Goal: Contribute content

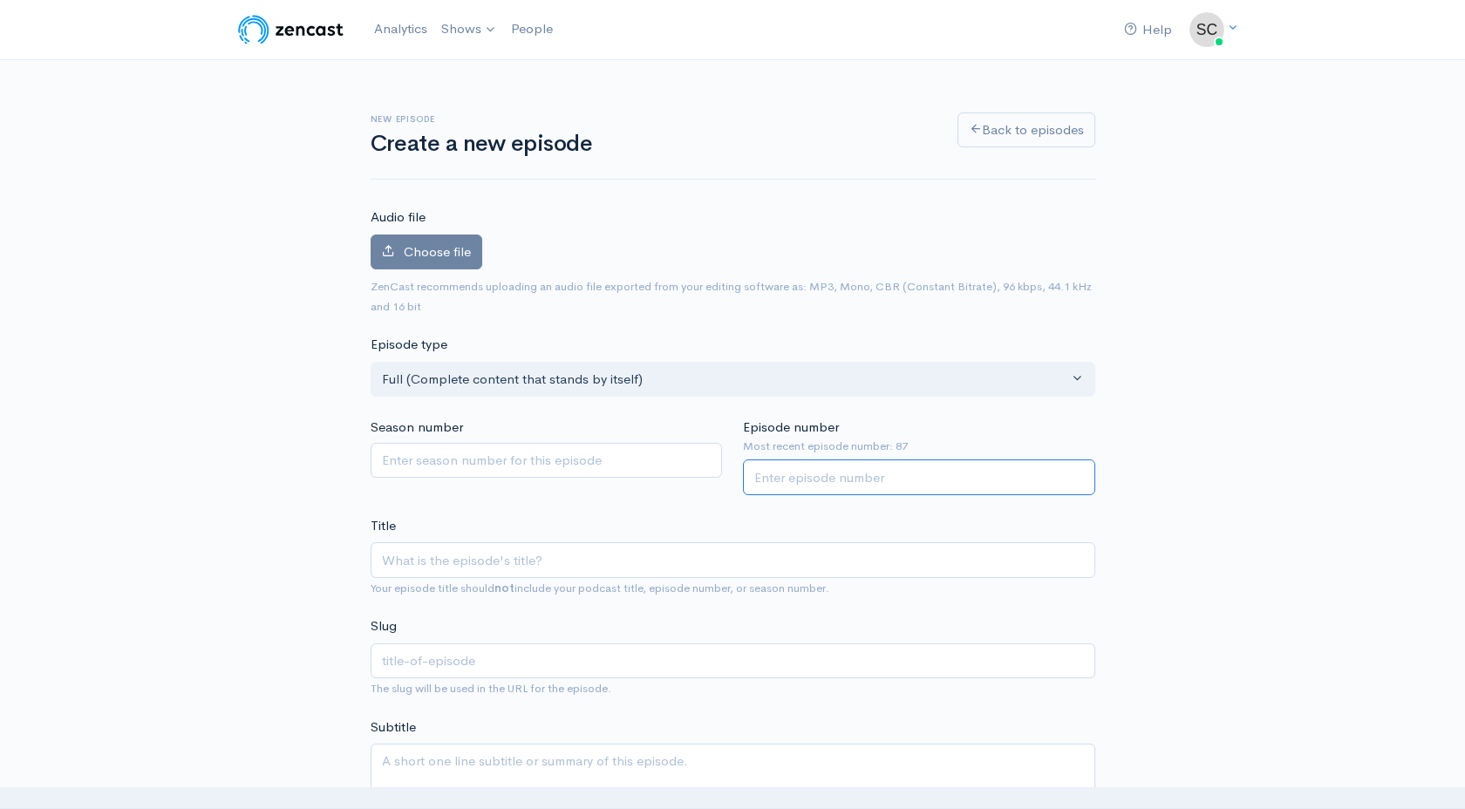
click at [863, 486] on input "Episode number" at bounding box center [919, 477] width 352 height 36
type input "88"
click at [432, 255] on span "Choose file" at bounding box center [437, 251] width 67 height 17
click at [0, 0] on input "Choose file" at bounding box center [0, 0] width 0 height 0
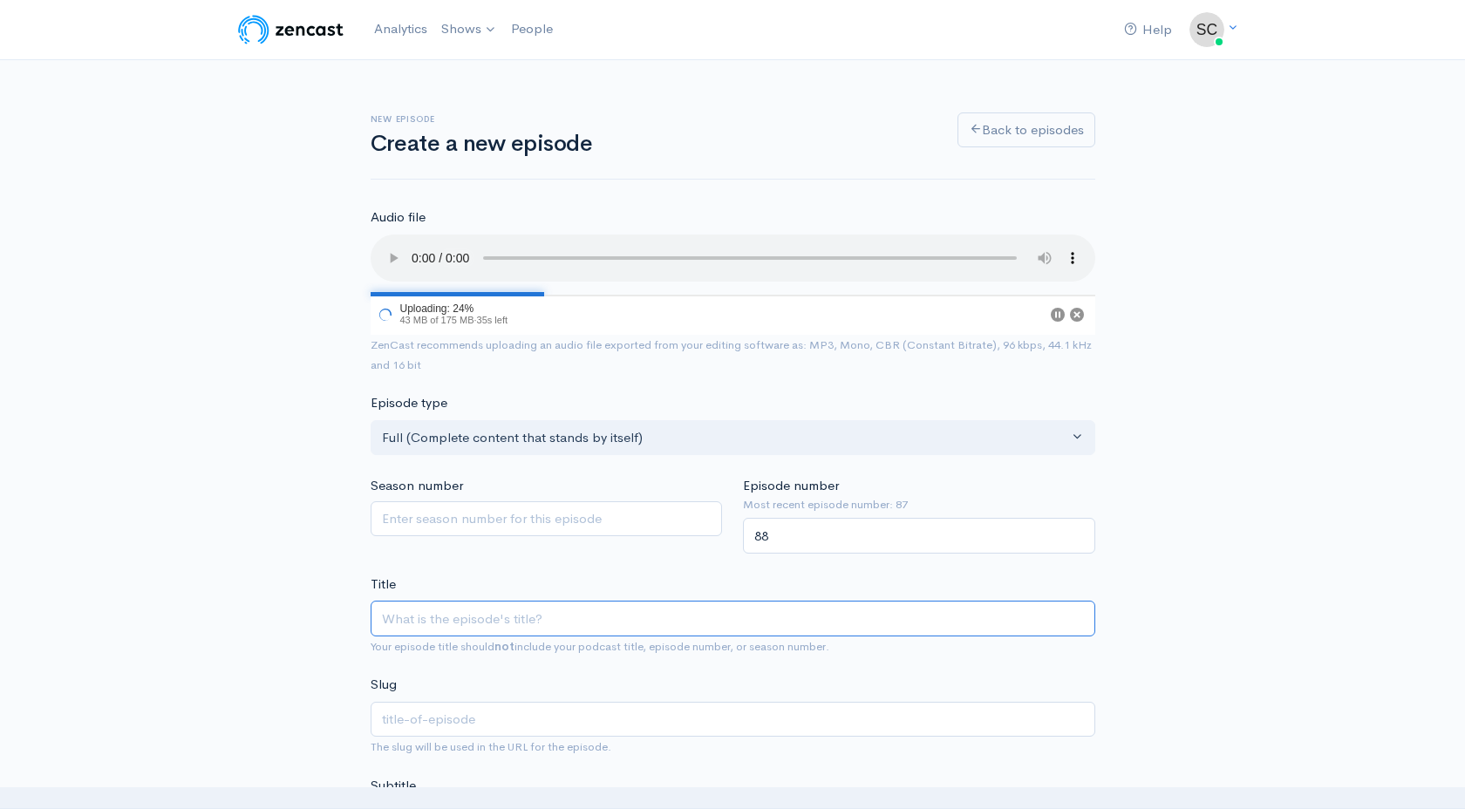
click at [445, 617] on input "Title" at bounding box center [733, 619] width 724 height 36
paste input "Ep88| The Life Of A Podcaster"
type input "Ep88| The Life Of A Podcaster"
type input "ep88-the-life-of-a-podcaster"
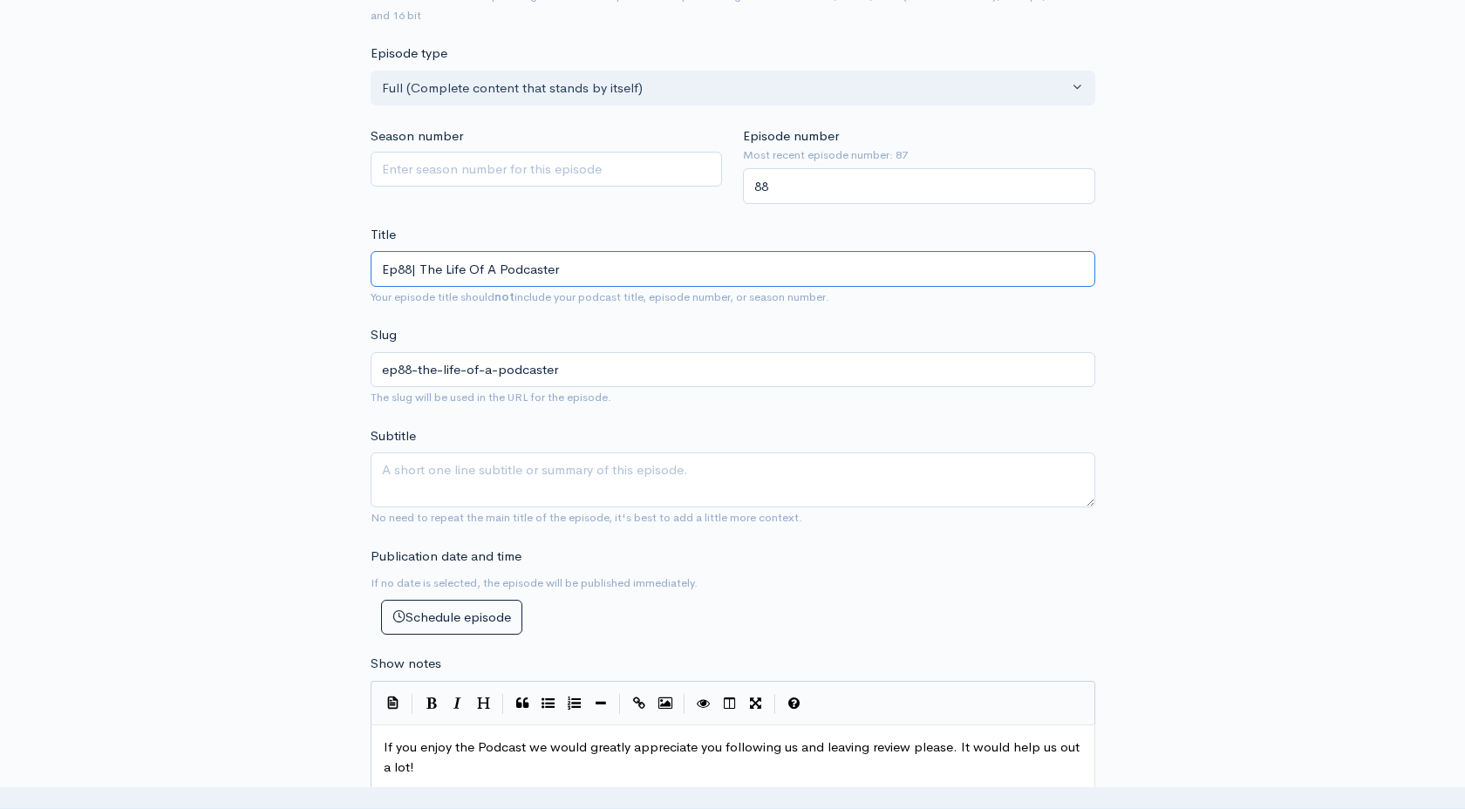
scroll to position [367, 0]
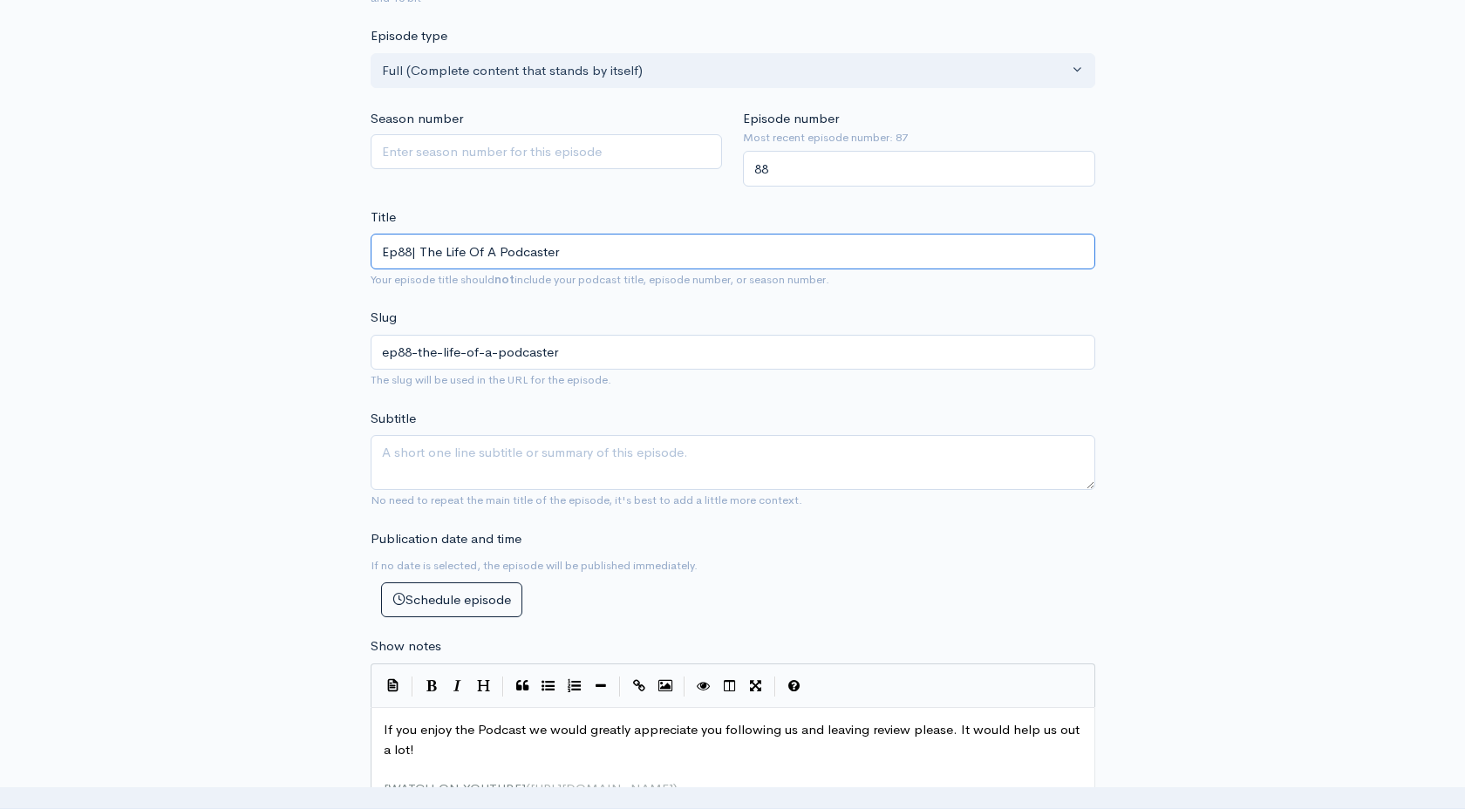
type input "Ep88| The Life Of A Podcaster"
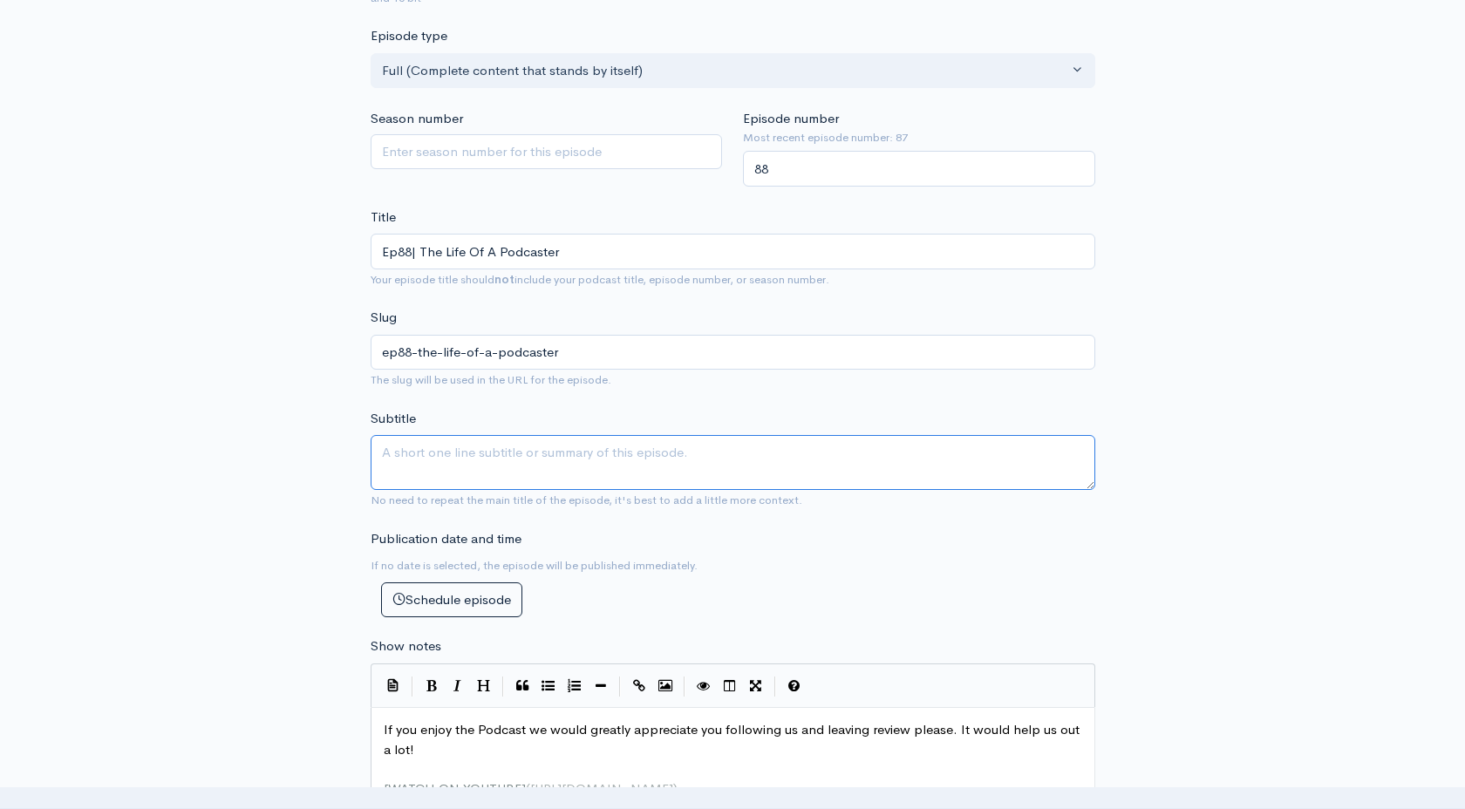
click at [447, 440] on textarea "Subtitle" at bounding box center [733, 462] width 724 height 55
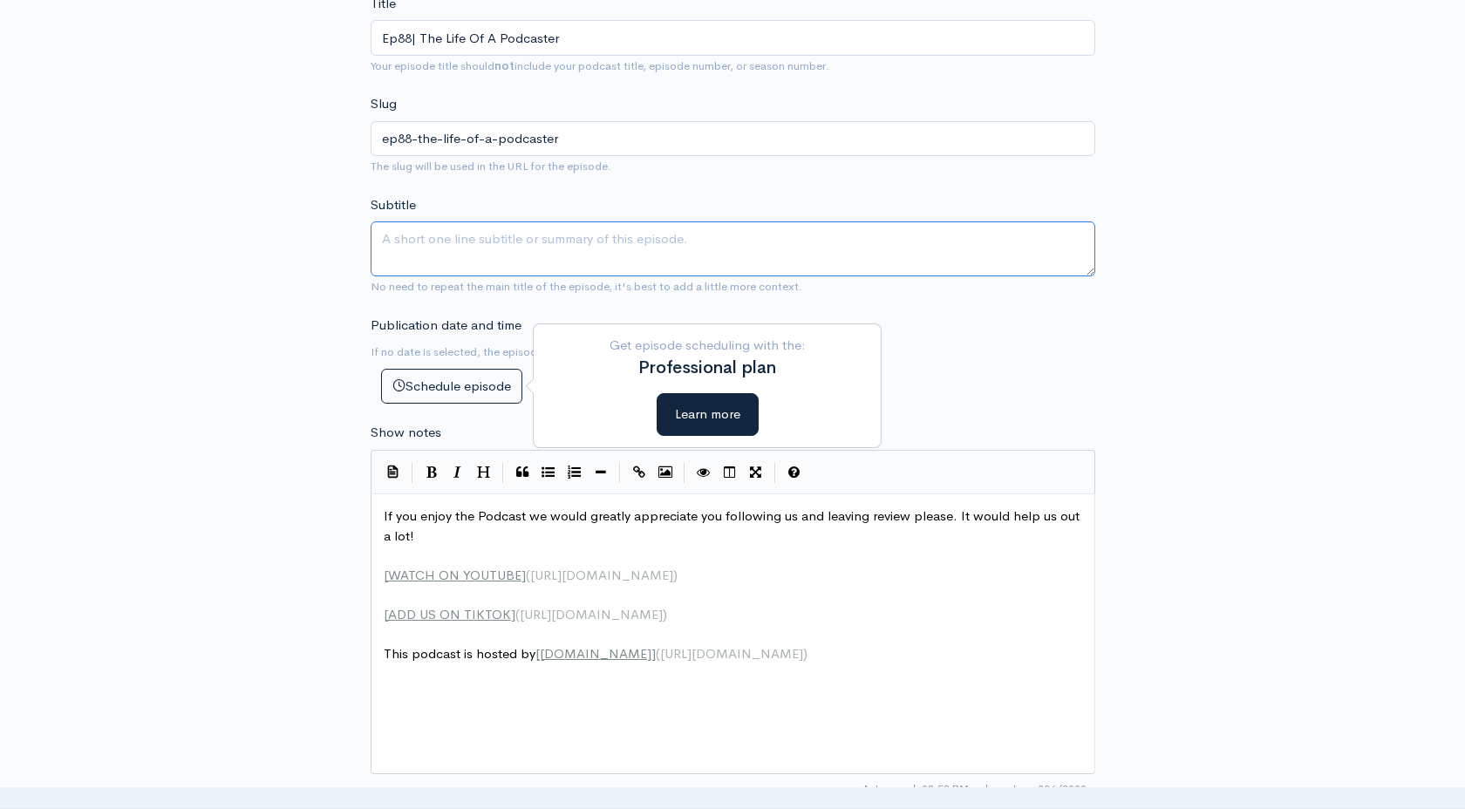
scroll to position [583, 0]
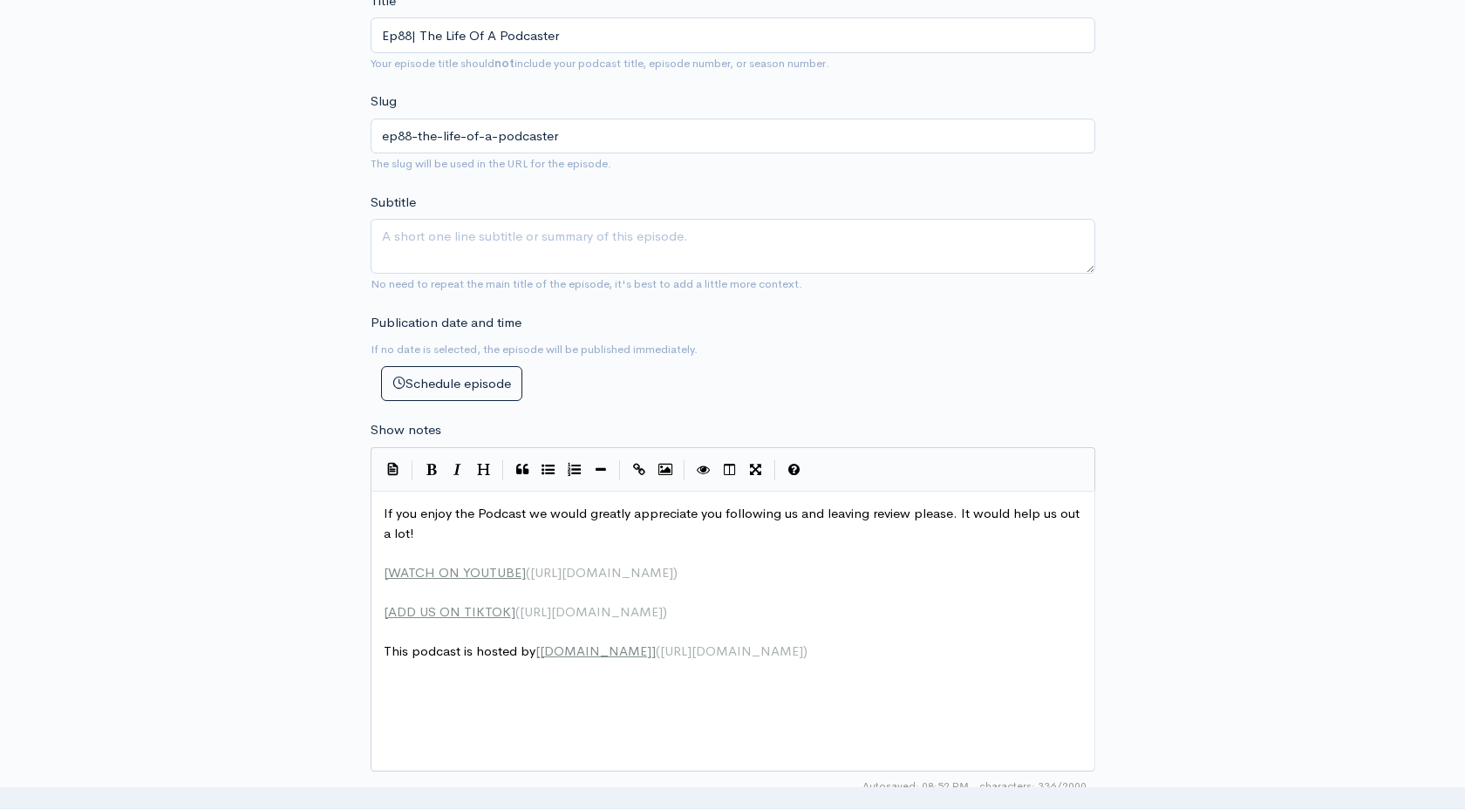
click at [382, 518] on pre "If you enjoy the Podcast we would greatly appreciate you following us and leavi…" at bounding box center [732, 523] width 705 height 39
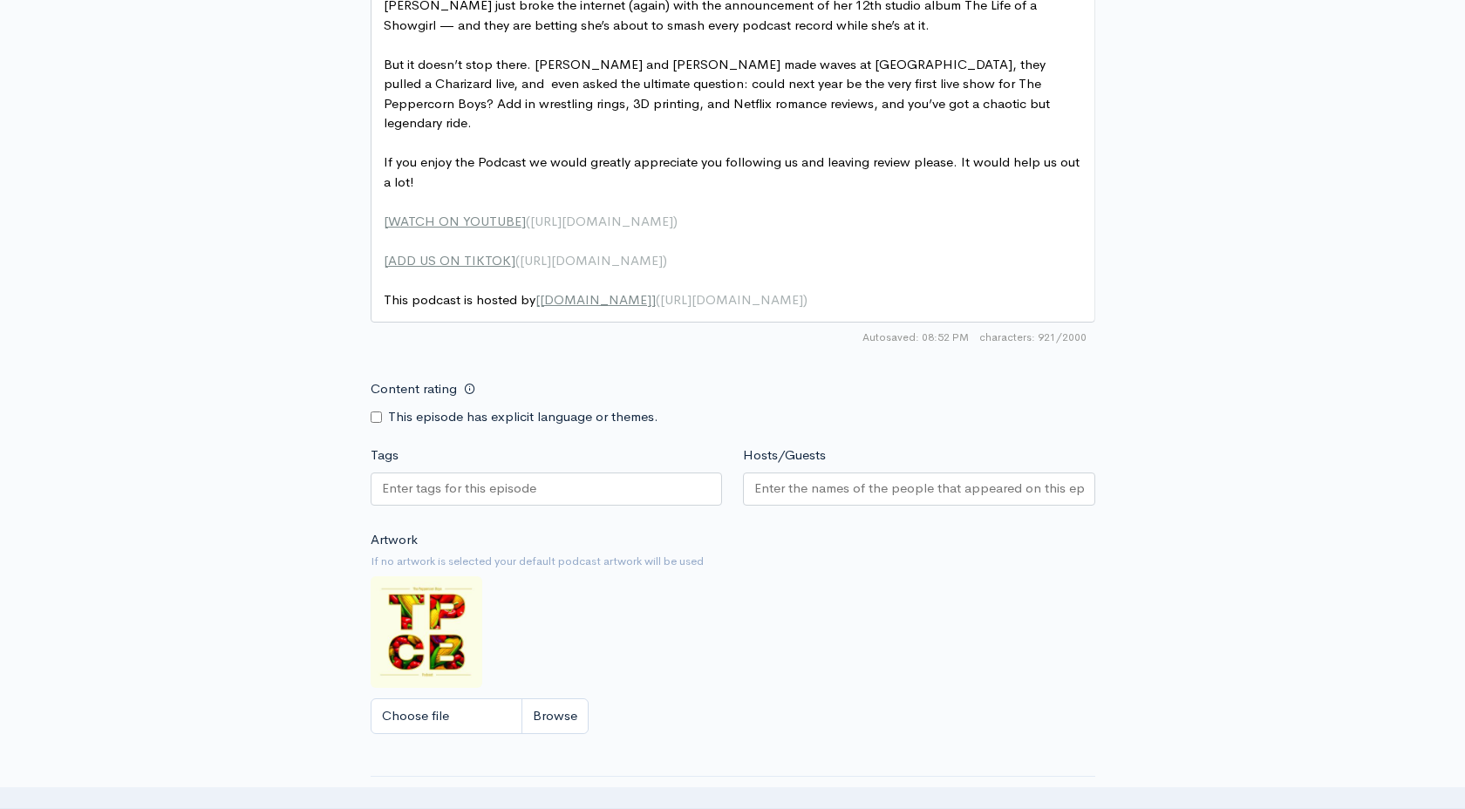
scroll to position [1132, 0]
click at [456, 477] on input "Tags" at bounding box center [460, 487] width 157 height 20
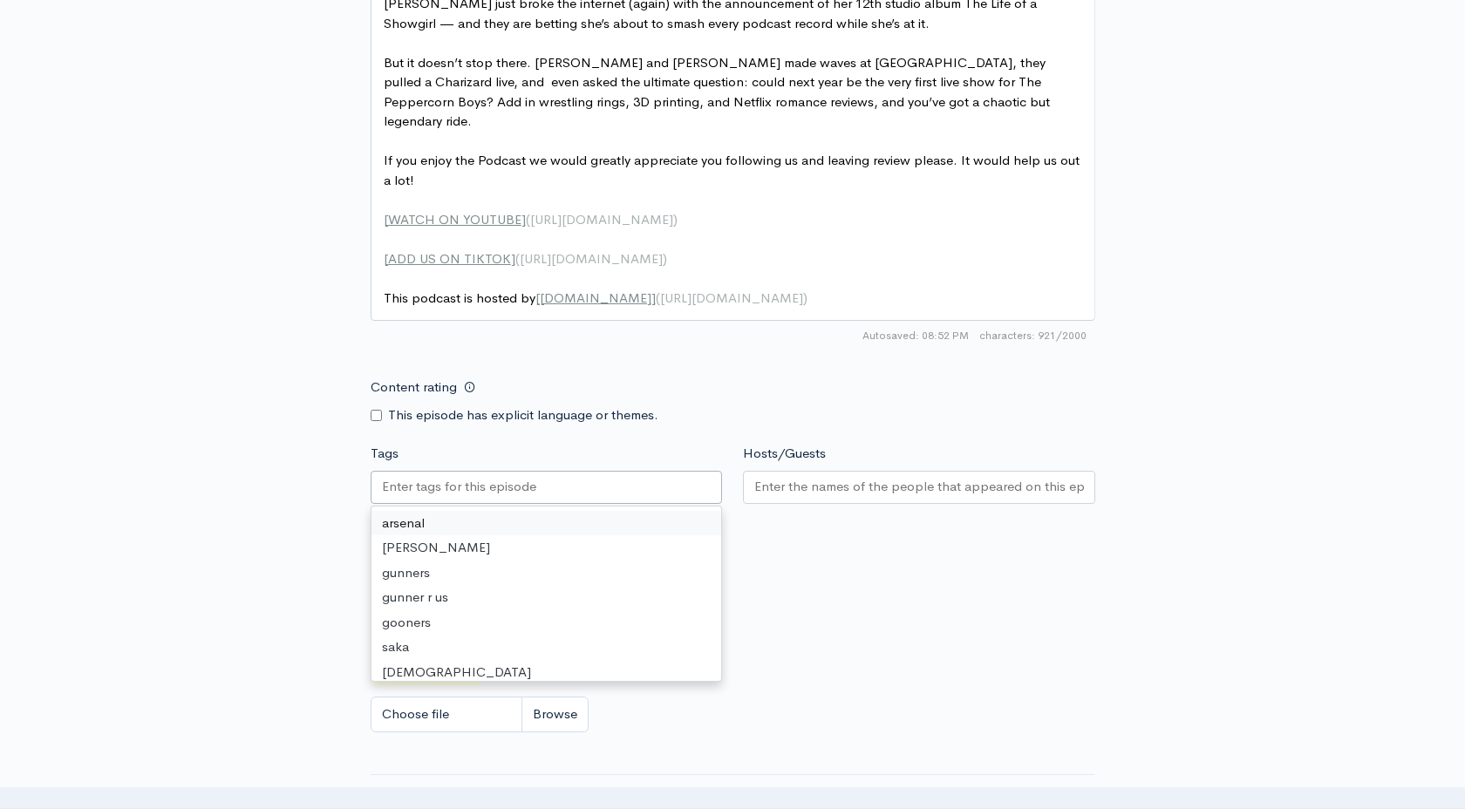
click at [789, 477] on input "Hosts/Guests" at bounding box center [919, 487] width 330 height 20
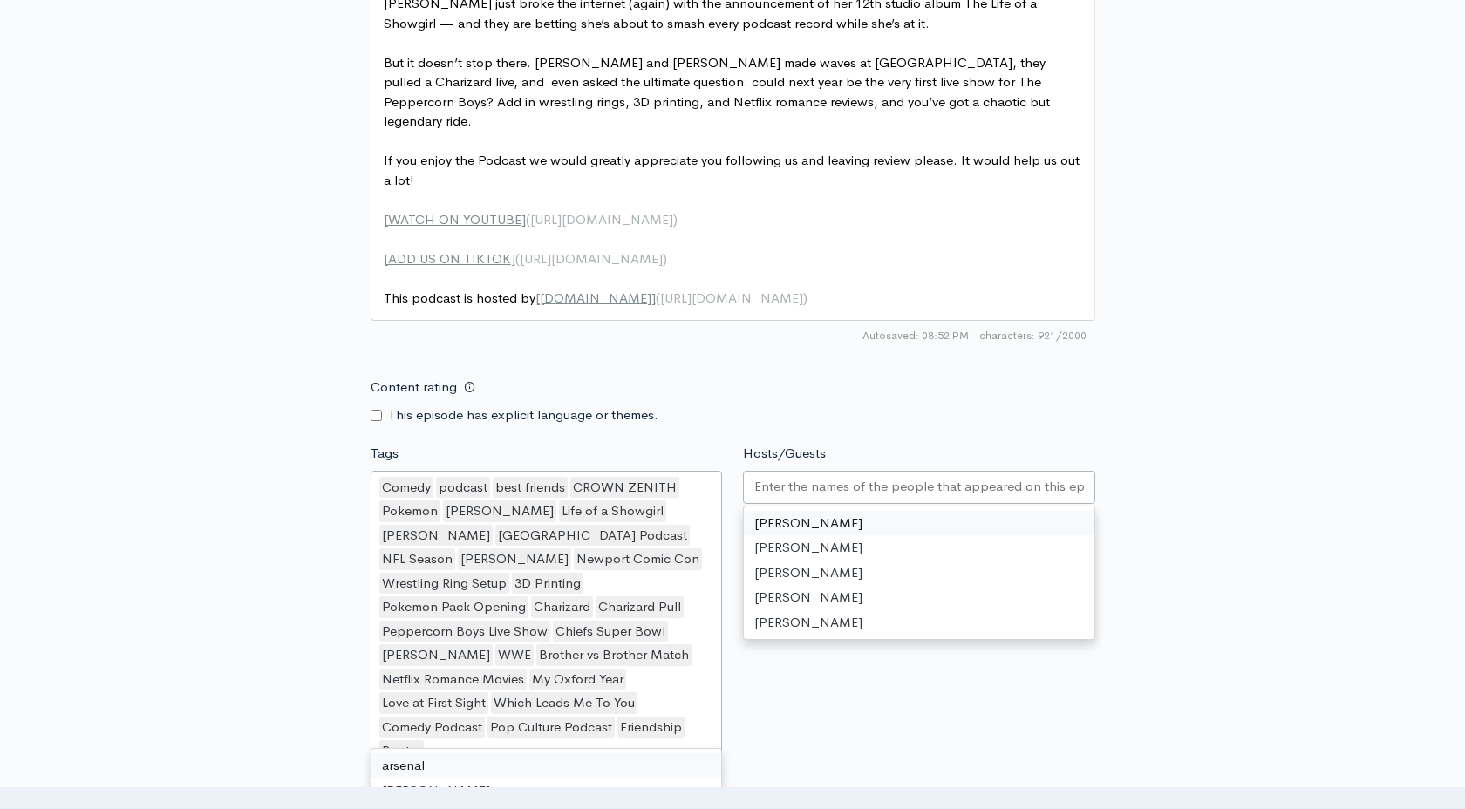
scroll to position [4, 0]
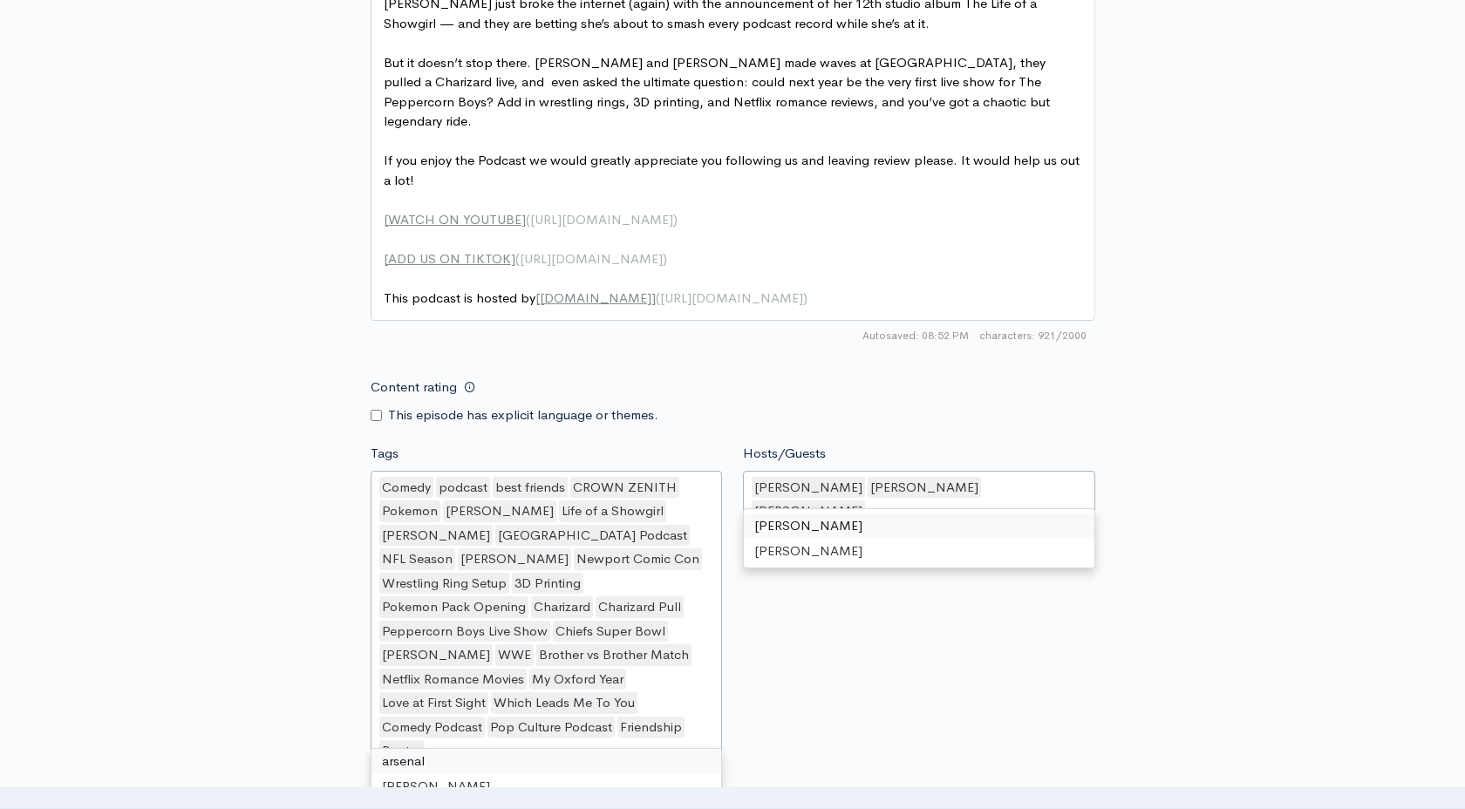
click at [1117, 615] on div "New episode Create a new episode Back to episodes Audio file 100 Uploading: 100…" at bounding box center [732, 50] width 994 height 2241
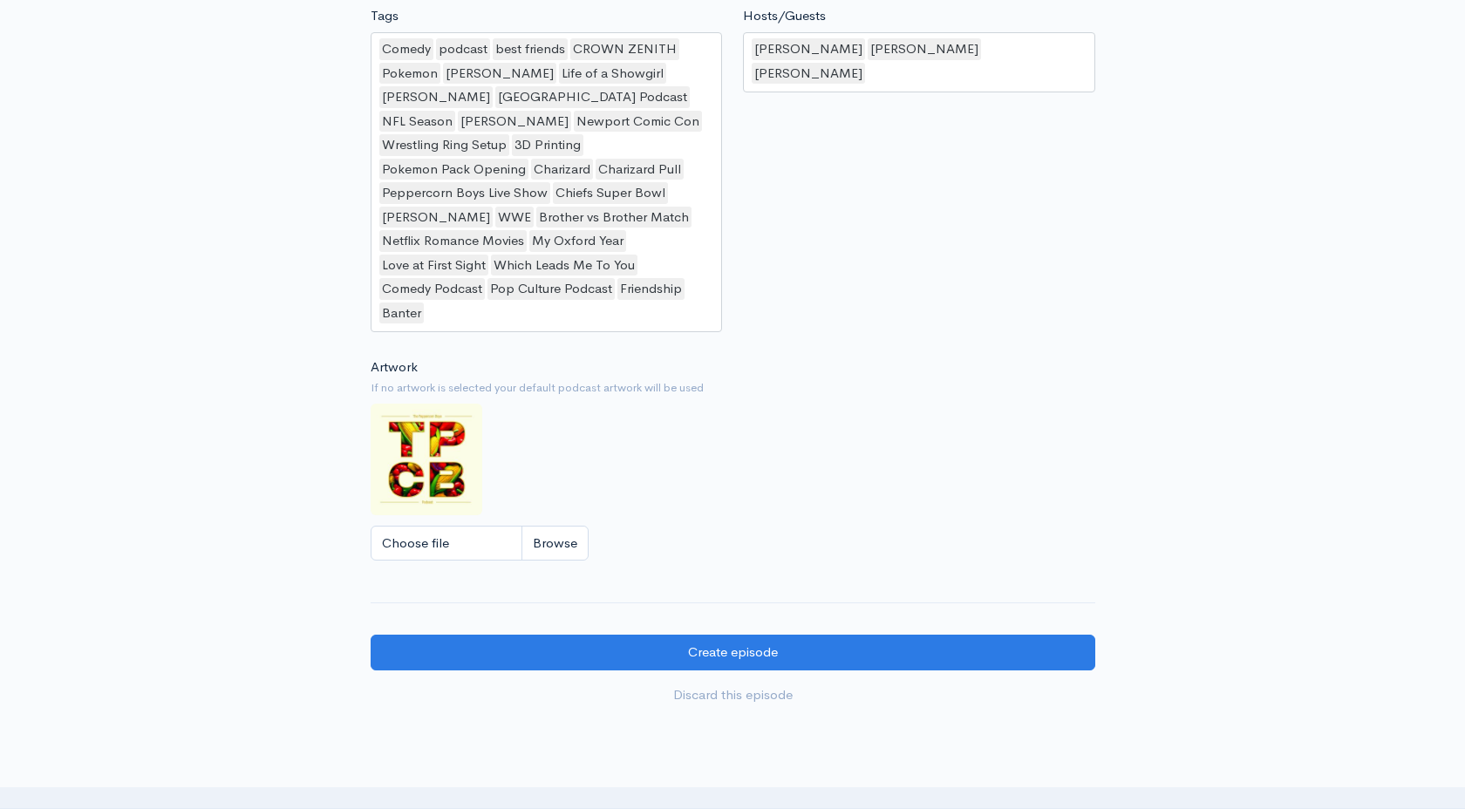
scroll to position [1617, 0]
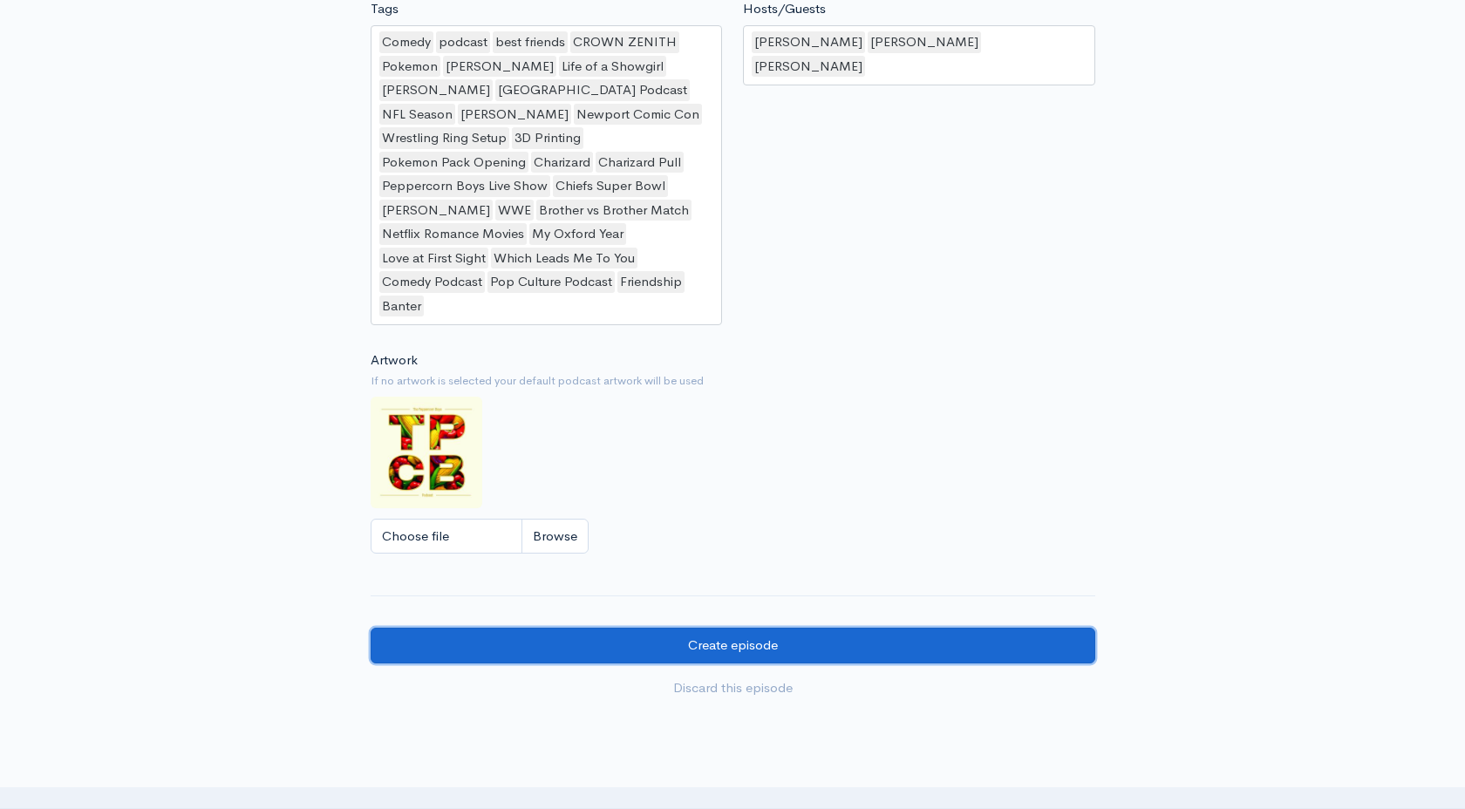
click at [550, 628] on input "Create episode" at bounding box center [733, 646] width 724 height 36
